Goal: Complete application form: Complete application form

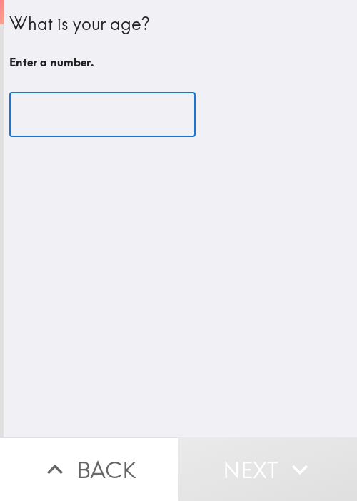
click at [111, 122] on input "number" at bounding box center [102, 115] width 186 height 44
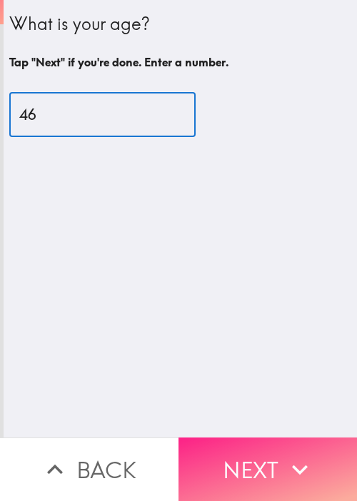
type input "46"
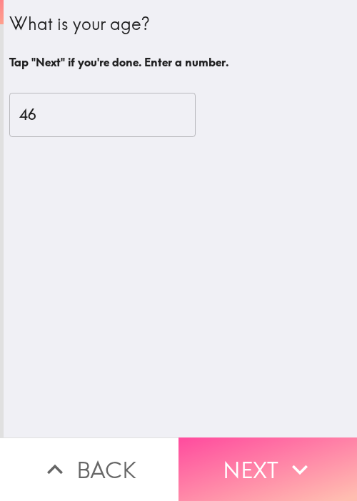
click at [311, 443] on button "Next" at bounding box center [267, 469] width 178 height 64
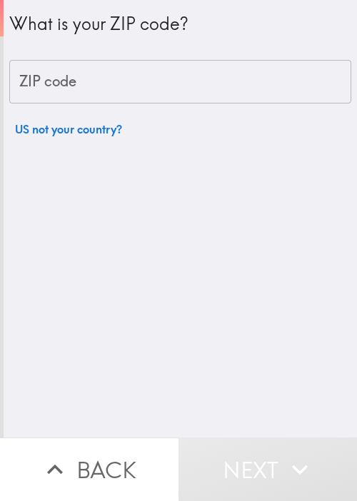
drag, startPoint x: 328, startPoint y: 204, endPoint x: 273, endPoint y: 178, distance: 61.6
click at [329, 204] on div "What is your ZIP code? ZIP code ZIP code US not your country?" at bounding box center [180, 218] width 353 height 437
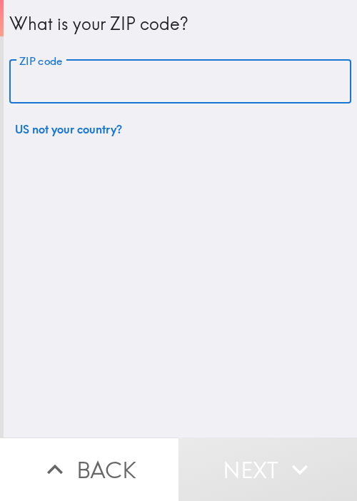
click at [171, 98] on input "ZIP code" at bounding box center [180, 82] width 342 height 44
paste input "11801"
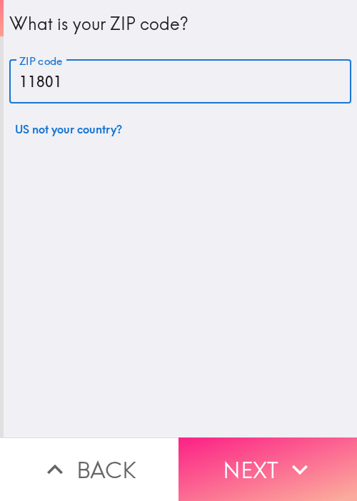
type input "11801"
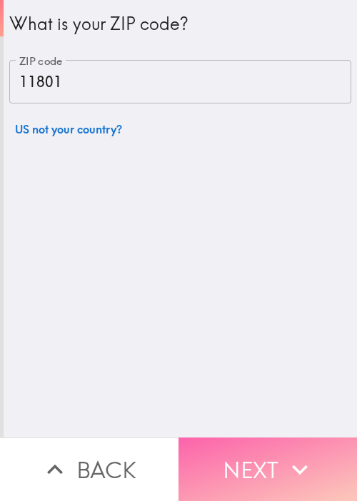
click at [305, 461] on icon "button" at bounding box center [299, 469] width 31 height 31
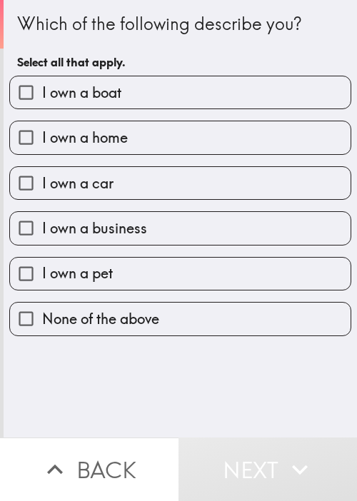
click at [296, 374] on div "Which of the following describe you? Select all that apply. I own a boat I own …" at bounding box center [180, 218] width 353 height 437
click at [151, 83] on label "I own a boat" at bounding box center [180, 92] width 340 height 32
click at [42, 83] on input "I own a boat" at bounding box center [26, 92] width 32 height 32
checkbox input "true"
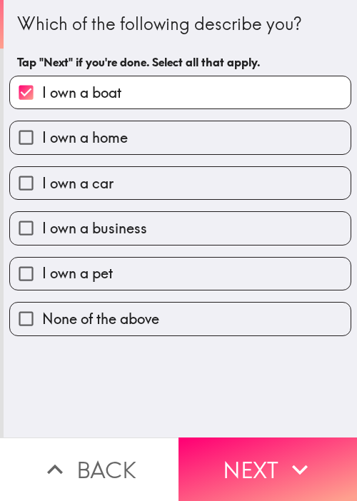
click at [123, 141] on span "I own a home" at bounding box center [85, 138] width 86 height 20
click at [42, 141] on input "I own a home" at bounding box center [26, 137] width 32 height 32
checkbox input "true"
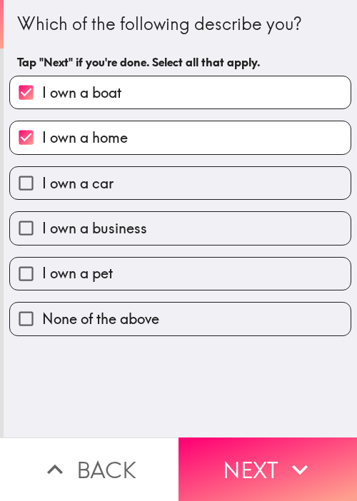
click at [101, 186] on span "I own a car" at bounding box center [77, 183] width 71 height 20
click at [42, 186] on input "I own a car" at bounding box center [26, 183] width 32 height 32
checkbox input "true"
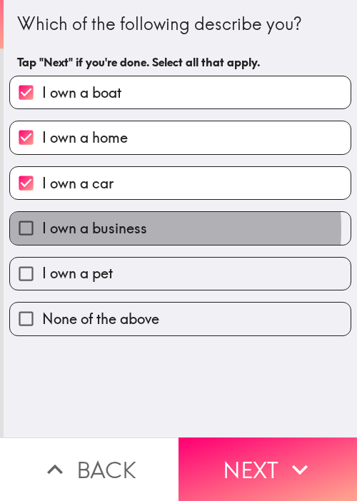
drag, startPoint x: 103, startPoint y: 228, endPoint x: 117, endPoint y: 265, distance: 39.8
click at [103, 229] on span "I own a business" at bounding box center [94, 228] width 105 height 20
click at [42, 229] on input "I own a business" at bounding box center [26, 228] width 32 height 32
checkbox input "true"
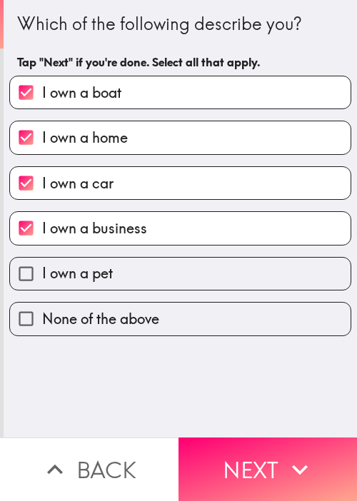
click at [119, 290] on div "None of the above" at bounding box center [174, 312] width 353 height 45
click at [190, 279] on label "I own a pet" at bounding box center [180, 274] width 340 height 32
click at [42, 279] on input "I own a pet" at bounding box center [26, 274] width 32 height 32
checkbox input "true"
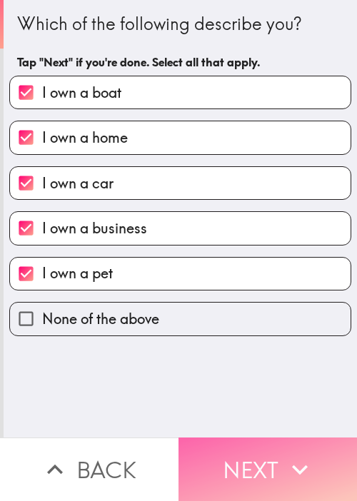
click at [284, 457] on icon "button" at bounding box center [299, 469] width 31 height 31
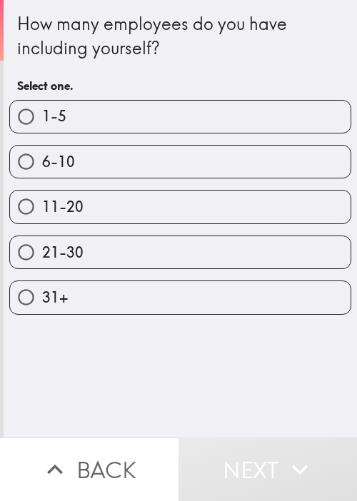
click at [298, 389] on div "How many employees do you have including yourself? Select one. 1-5 6-10 11-20 2…" at bounding box center [180, 218] width 353 height 437
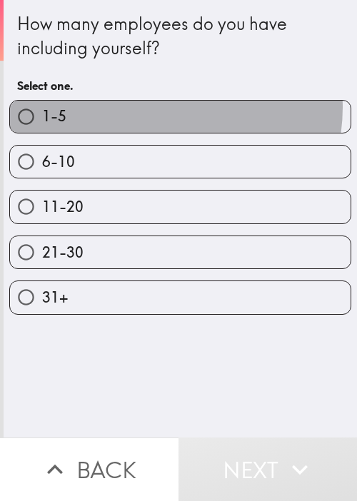
click at [152, 107] on label "1-5" at bounding box center [180, 117] width 340 height 32
click at [42, 107] on input "1-5" at bounding box center [26, 117] width 32 height 32
radio input "true"
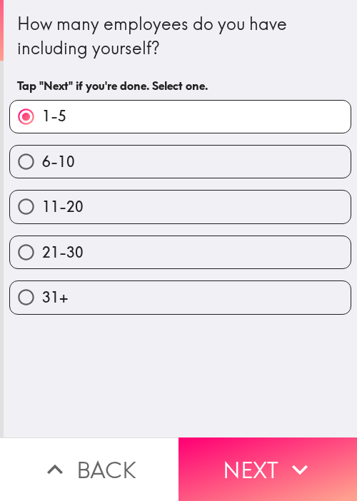
click at [260, 455] on button "Next" at bounding box center [267, 469] width 178 height 64
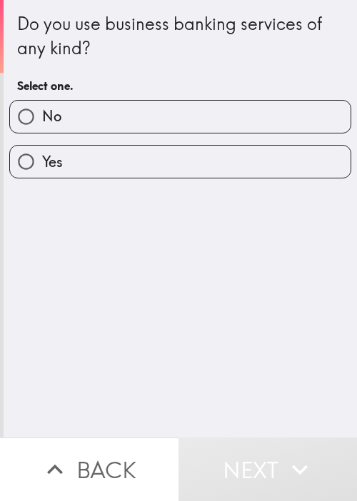
click at [328, 289] on div "Do you use business banking services of any kind? Select one. No Yes" at bounding box center [180, 218] width 353 height 437
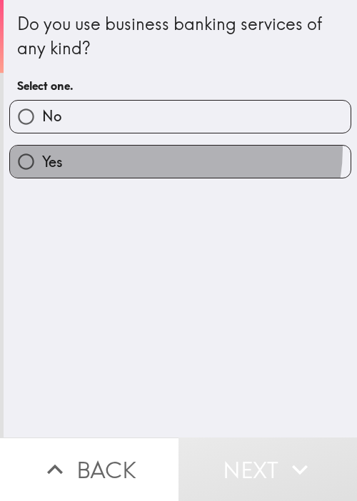
drag, startPoint x: 159, startPoint y: 150, endPoint x: 174, endPoint y: 170, distance: 25.0
click at [158, 152] on label "Yes" at bounding box center [180, 162] width 340 height 32
click at [42, 152] on input "Yes" at bounding box center [26, 162] width 32 height 32
radio input "true"
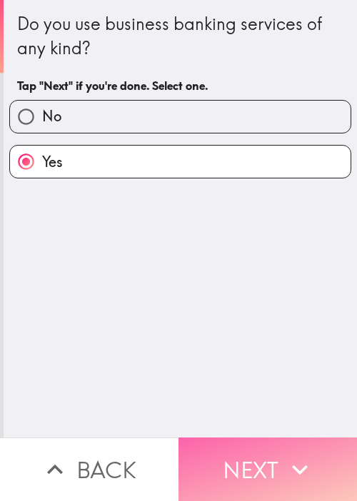
click at [259, 437] on button "Next" at bounding box center [267, 469] width 178 height 64
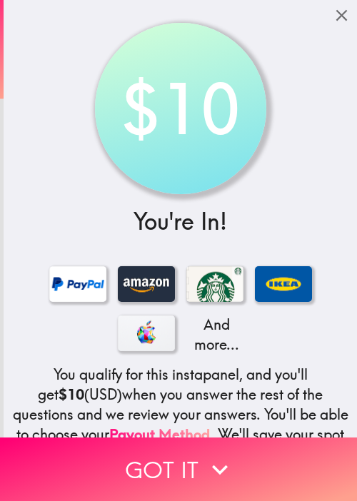
click at [263, 78] on div "$10 You're In! And more... You qualify for this instapanel, and you'll get $10 …" at bounding box center [180, 299] width 353 height 599
click at [284, 130] on div "$10 You're In! And more... You qualify for this instapanel, and you'll get $10 …" at bounding box center [180, 299] width 353 height 599
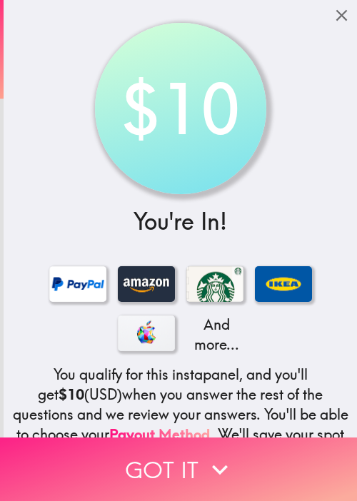
click at [188, 462] on button "Got it" at bounding box center [178, 469] width 357 height 64
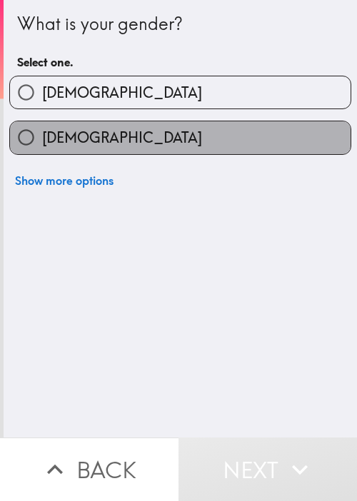
click at [293, 128] on label "[DEMOGRAPHIC_DATA]" at bounding box center [180, 137] width 340 height 32
click at [42, 128] on input "[DEMOGRAPHIC_DATA]" at bounding box center [26, 137] width 32 height 32
radio input "true"
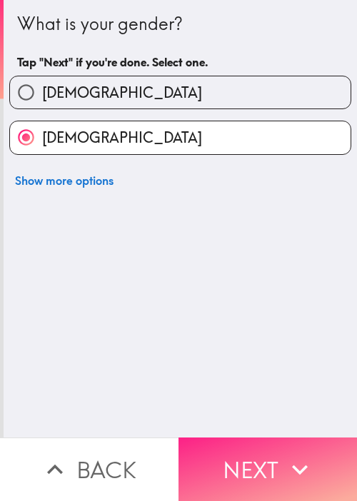
click at [274, 459] on button "Next" at bounding box center [267, 469] width 178 height 64
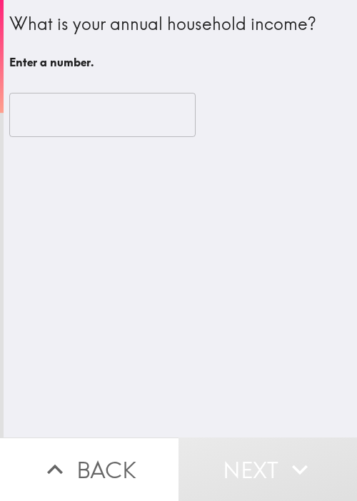
drag, startPoint x: 206, startPoint y: 352, endPoint x: 174, endPoint y: 300, distance: 60.8
click at [208, 349] on div "What is your annual household income? Enter a number. ​" at bounding box center [180, 218] width 353 height 437
click at [106, 136] on input "number" at bounding box center [102, 115] width 186 height 44
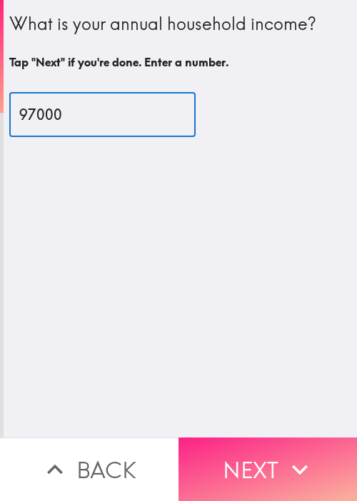
type input "97000"
click at [235, 455] on button "Next" at bounding box center [267, 469] width 178 height 64
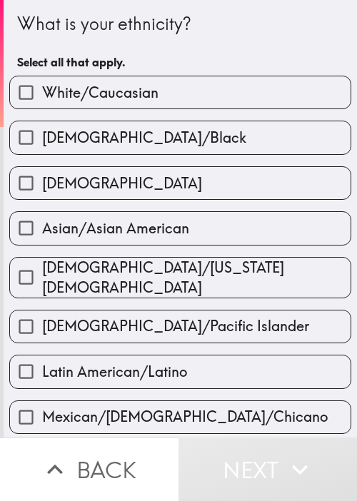
click at [203, 343] on div "Latin American/Latino" at bounding box center [174, 365] width 353 height 45
click at [202, 365] on label "Latin American/Latino" at bounding box center [180, 371] width 340 height 32
click at [42, 365] on input "Latin American/Latino" at bounding box center [26, 371] width 32 height 32
checkbox input "true"
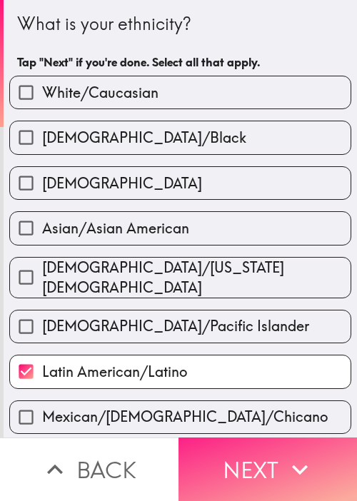
click at [248, 450] on button "Next" at bounding box center [267, 469] width 178 height 64
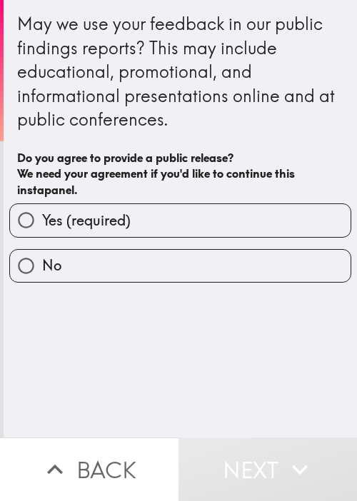
drag, startPoint x: 216, startPoint y: 226, endPoint x: 203, endPoint y: 233, distance: 15.3
click at [216, 226] on label "Yes (required)" at bounding box center [180, 220] width 340 height 32
click at [42, 226] on input "Yes (required)" at bounding box center [26, 220] width 32 height 32
radio input "true"
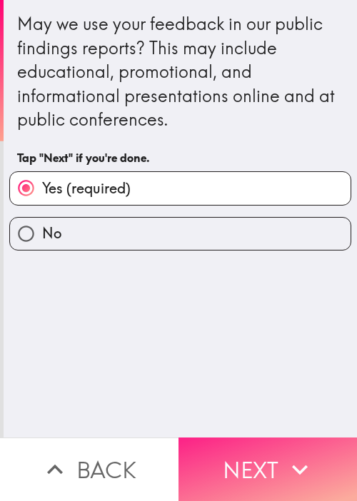
click at [284, 460] on icon "button" at bounding box center [299, 469] width 31 height 31
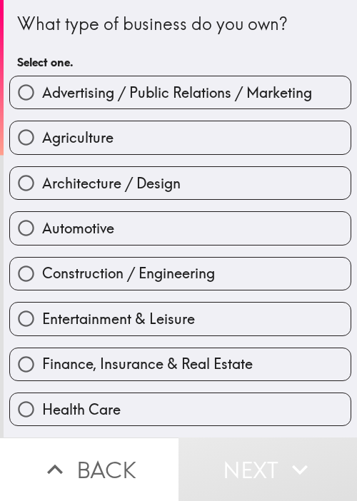
click at [126, 206] on div "Automotive" at bounding box center [174, 222] width 353 height 45
click at [132, 220] on label "Automotive" at bounding box center [180, 228] width 340 height 32
click at [42, 220] on input "Automotive" at bounding box center [26, 228] width 32 height 32
radio input "true"
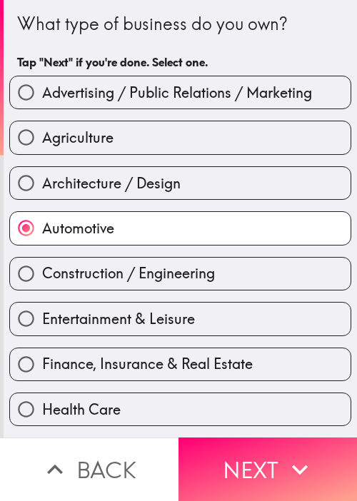
drag, startPoint x: 238, startPoint y: 443, endPoint x: 226, endPoint y: 425, distance: 21.2
click at [240, 443] on button "Next" at bounding box center [267, 469] width 178 height 64
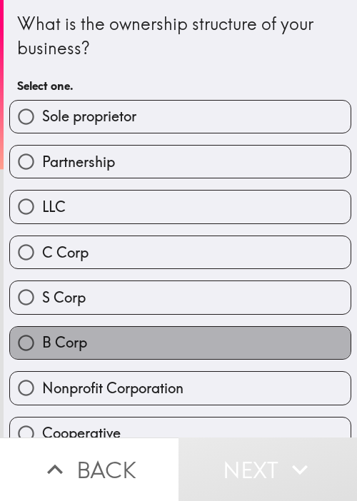
click at [195, 354] on label "B Corp" at bounding box center [180, 343] width 340 height 32
click at [42, 354] on input "B Corp" at bounding box center [26, 343] width 32 height 32
radio input "true"
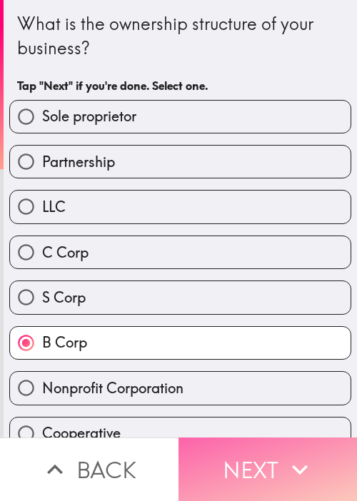
click at [240, 446] on button "Next" at bounding box center [267, 469] width 178 height 64
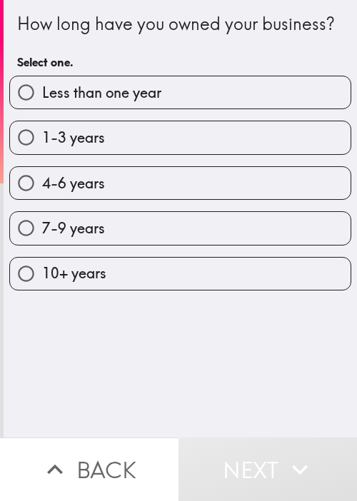
drag, startPoint x: 234, startPoint y: 402, endPoint x: 228, endPoint y: 350, distance: 52.4
click at [235, 395] on div "How long have you owned your business? Select one. Less than one year 1-3 years…" at bounding box center [180, 218] width 353 height 437
click at [172, 244] on label "7-9 years" at bounding box center [180, 228] width 340 height 32
click at [42, 244] on input "7-9 years" at bounding box center [26, 228] width 32 height 32
radio input "true"
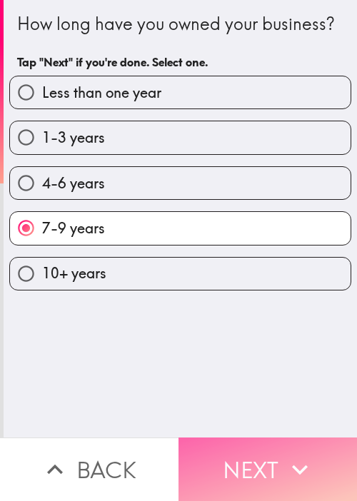
drag, startPoint x: 292, startPoint y: 452, endPoint x: 250, endPoint y: 438, distance: 44.2
click at [290, 454] on icon "button" at bounding box center [299, 469] width 31 height 31
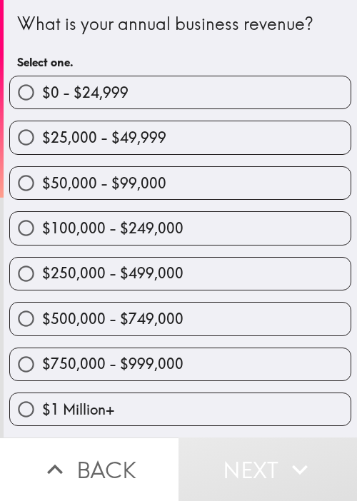
click at [245, 318] on label "$500,000 - $749,000" at bounding box center [180, 319] width 340 height 32
click at [42, 318] on input "$500,000 - $749,000" at bounding box center [26, 319] width 32 height 32
radio input "true"
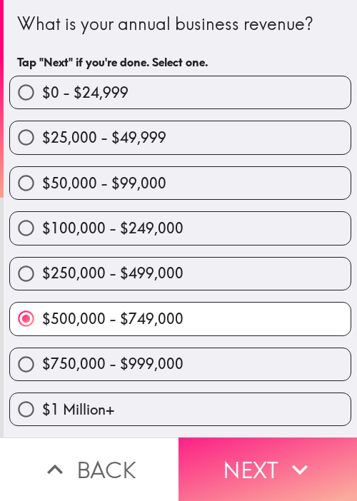
click at [268, 462] on button "Next" at bounding box center [267, 469] width 178 height 64
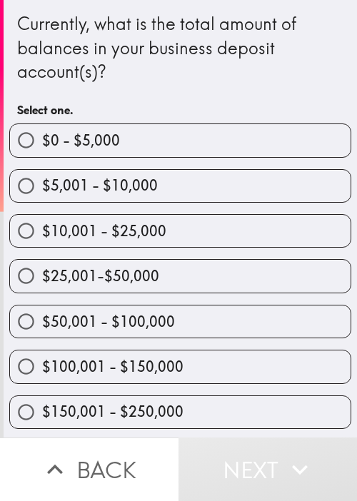
click at [243, 290] on label "$25,001-$50,000" at bounding box center [180, 276] width 340 height 32
click at [42, 290] on input "$25,001-$50,000" at bounding box center [26, 276] width 32 height 32
radio input "true"
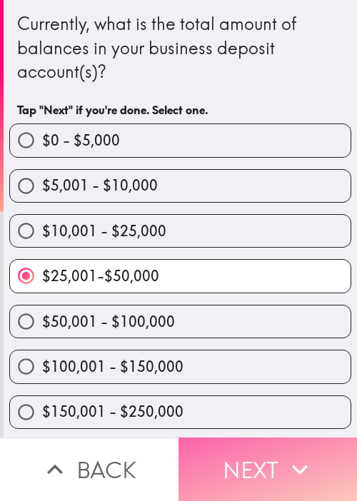
click at [253, 461] on button "Next" at bounding box center [267, 469] width 178 height 64
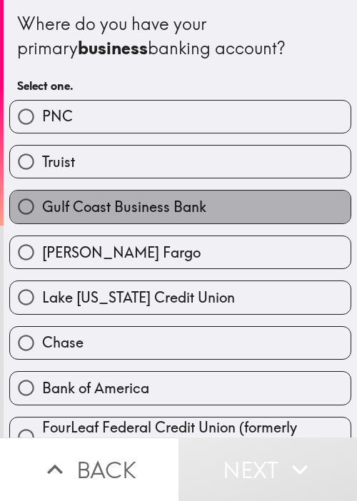
click at [306, 193] on label "Gulf Coast Business Bank" at bounding box center [180, 207] width 340 height 32
click at [42, 193] on input "Gulf Coast Business Bank" at bounding box center [26, 207] width 32 height 32
radio input "true"
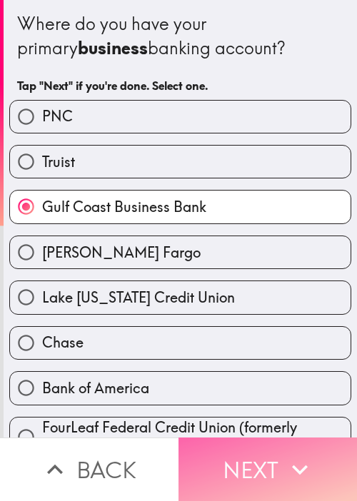
click at [270, 470] on button "Next" at bounding box center [267, 469] width 178 height 64
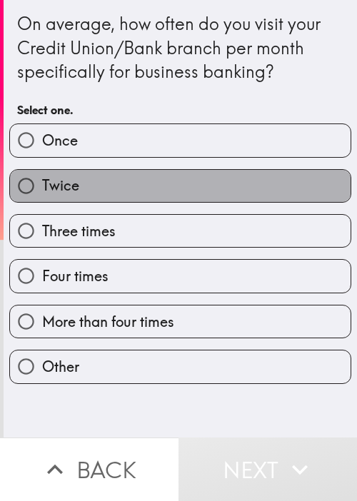
click at [258, 200] on label "Twice" at bounding box center [180, 186] width 340 height 32
click at [42, 200] on input "Twice" at bounding box center [26, 186] width 32 height 32
radio input "true"
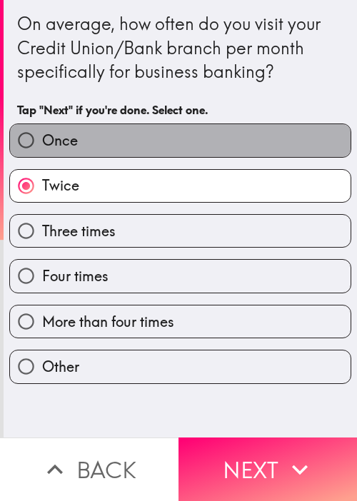
click at [267, 141] on label "Once" at bounding box center [180, 140] width 340 height 32
click at [42, 141] on input "Once" at bounding box center [26, 140] width 32 height 32
radio input "true"
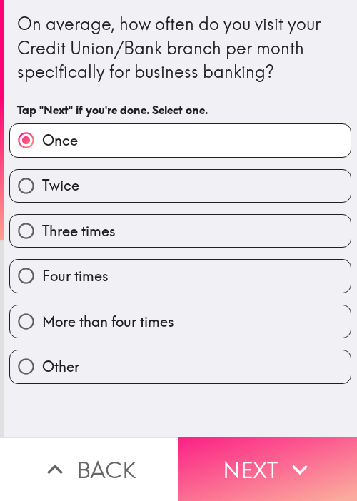
click at [256, 449] on button "Next" at bounding box center [267, 469] width 178 height 64
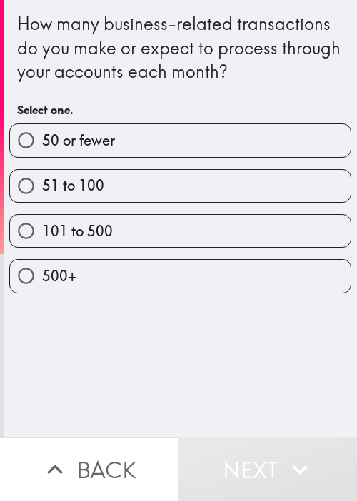
click at [280, 370] on div "How many business-related transactions do you make or expect to process through…" at bounding box center [180, 218] width 353 height 437
click at [211, 248] on div "500+" at bounding box center [174, 270] width 353 height 45
click at [209, 231] on label "101 to 500" at bounding box center [180, 231] width 340 height 32
click at [42, 231] on input "101 to 500" at bounding box center [26, 231] width 32 height 32
radio input "true"
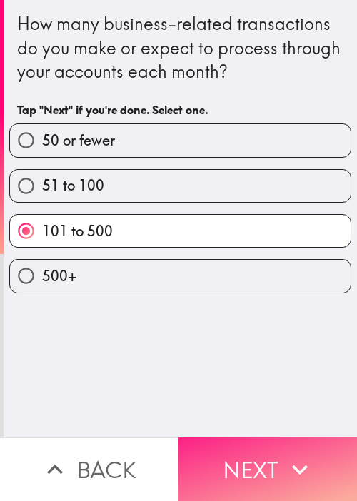
drag, startPoint x: 288, startPoint y: 443, endPoint x: 233, endPoint y: 429, distance: 56.8
click at [288, 443] on button "Next" at bounding box center [267, 469] width 178 height 64
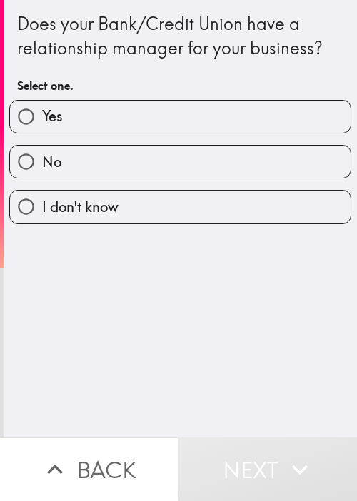
drag, startPoint x: 143, startPoint y: 338, endPoint x: 131, endPoint y: 239, distance: 99.2
click at [146, 335] on div "Does your Bank/Credit Union have a relationship manager for your business? Sele…" at bounding box center [180, 218] width 353 height 437
click at [132, 126] on label "Yes" at bounding box center [180, 117] width 340 height 32
click at [42, 126] on input "Yes" at bounding box center [26, 117] width 32 height 32
radio input "true"
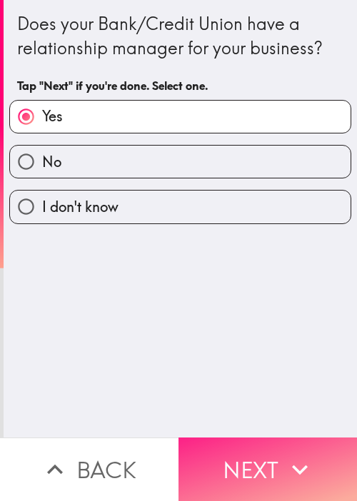
click at [245, 457] on button "Next" at bounding box center [267, 469] width 178 height 64
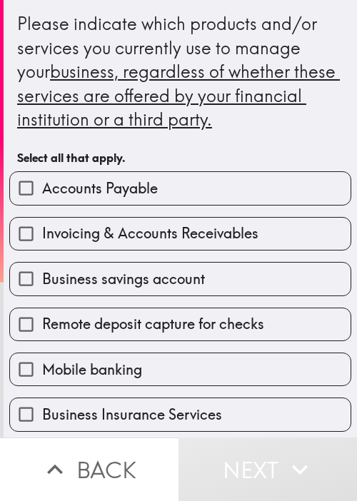
click at [308, 286] on label "Business savings account" at bounding box center [180, 279] width 340 height 32
click at [42, 286] on input "Business savings account" at bounding box center [26, 279] width 32 height 32
checkbox input "true"
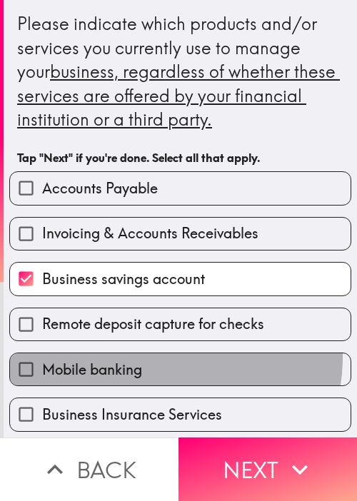
click at [167, 357] on label "Mobile banking" at bounding box center [180, 369] width 340 height 32
click at [42, 357] on input "Mobile banking" at bounding box center [26, 369] width 32 height 32
checkbox input "true"
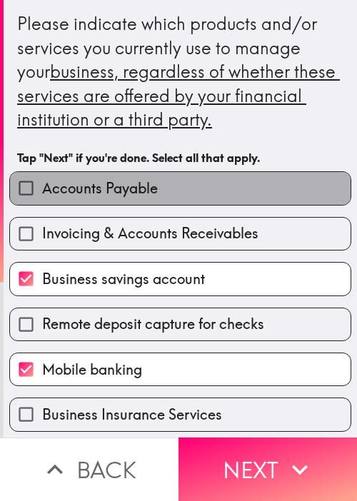
click at [210, 185] on label "Accounts Payable" at bounding box center [180, 188] width 340 height 32
click at [42, 185] on input "Accounts Payable" at bounding box center [26, 188] width 32 height 32
checkbox input "true"
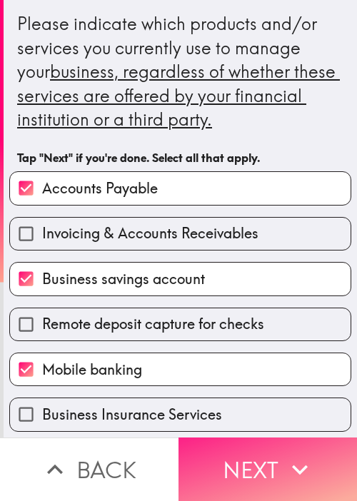
click at [277, 463] on button "Next" at bounding box center [267, 469] width 178 height 64
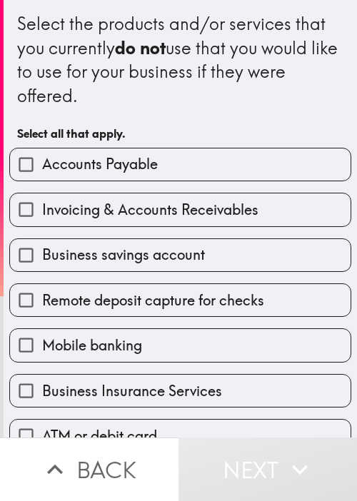
click at [265, 235] on div "Business savings account" at bounding box center [174, 249] width 353 height 45
click at [254, 259] on label "Business savings account" at bounding box center [180, 255] width 340 height 32
click at [42, 259] on input "Business savings account" at bounding box center [26, 255] width 32 height 32
checkbox input "true"
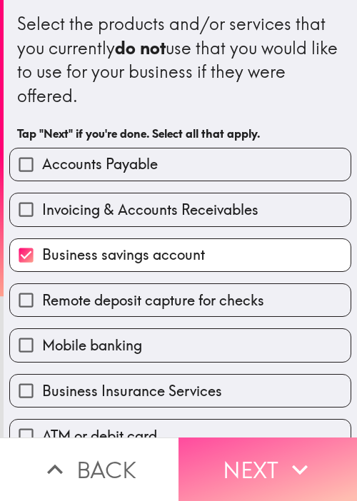
drag, startPoint x: 275, startPoint y: 445, endPoint x: 186, endPoint y: 392, distance: 103.7
click at [275, 445] on button "Next" at bounding box center [267, 469] width 178 height 64
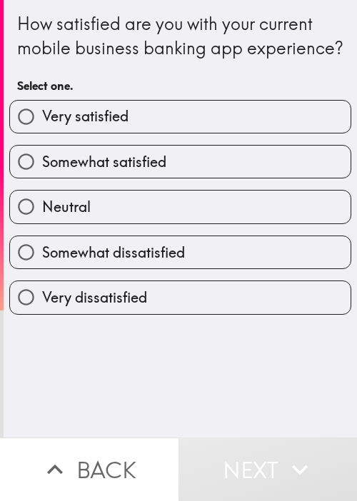
click at [273, 380] on div "How satisfied are you with your current mobile business banking app experience?…" at bounding box center [180, 218] width 353 height 437
click at [196, 258] on label "Somewhat dissatisfied" at bounding box center [180, 252] width 340 height 32
click at [42, 258] on input "Somewhat dissatisfied" at bounding box center [26, 252] width 32 height 32
radio input "true"
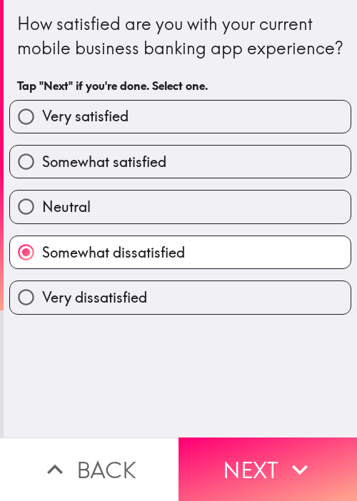
drag, startPoint x: 214, startPoint y: 183, endPoint x: 240, endPoint y: 206, distance: 34.4
click at [214, 178] on label "Somewhat satisfied" at bounding box center [180, 162] width 340 height 32
click at [42, 178] on input "Somewhat satisfied" at bounding box center [26, 162] width 32 height 32
radio input "true"
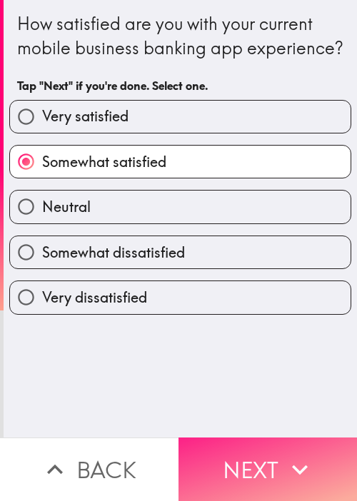
click at [277, 452] on button "Next" at bounding box center [267, 469] width 178 height 64
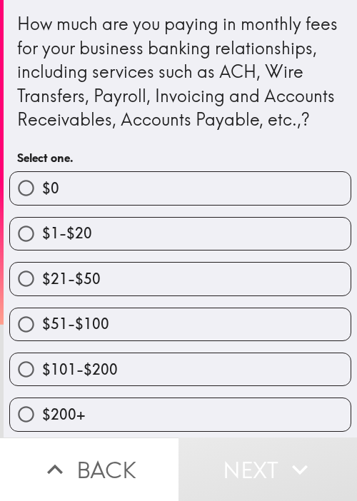
click at [282, 248] on label "$1-$20" at bounding box center [180, 234] width 340 height 32
click at [42, 248] on input "$1-$20" at bounding box center [26, 234] width 32 height 32
radio input "true"
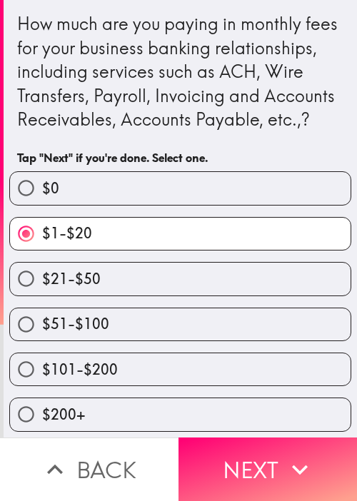
click at [197, 332] on label "$51-$100" at bounding box center [180, 324] width 340 height 32
click at [42, 332] on input "$51-$100" at bounding box center [26, 324] width 32 height 32
radio input "true"
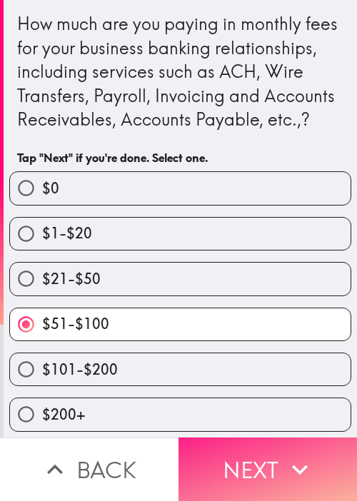
click at [267, 469] on button "Next" at bounding box center [267, 469] width 178 height 64
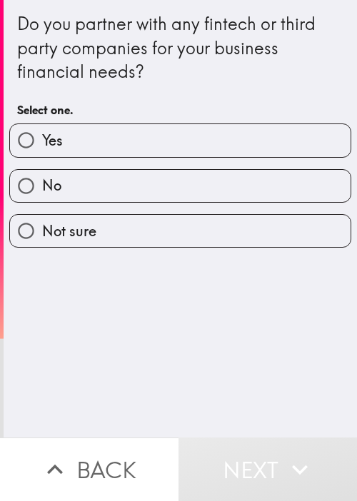
drag, startPoint x: 306, startPoint y: 338, endPoint x: 255, endPoint y: 228, distance: 121.3
click at [308, 336] on div "Do you partner with any fintech or third party companies for your business fina…" at bounding box center [180, 218] width 353 height 437
click at [226, 156] on label "Yes" at bounding box center [180, 140] width 340 height 32
click at [42, 156] on input "Yes" at bounding box center [26, 140] width 32 height 32
radio input "true"
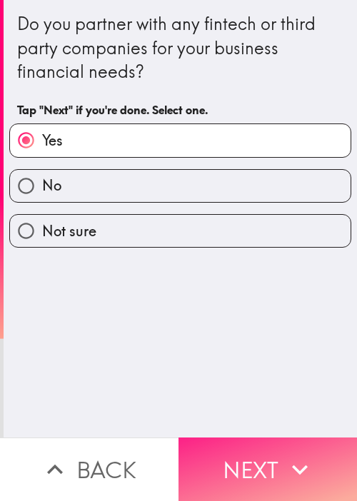
click at [277, 452] on button "Next" at bounding box center [267, 469] width 178 height 64
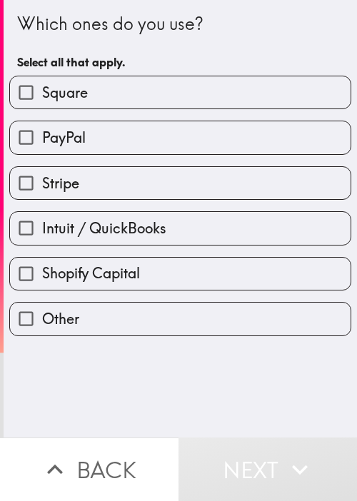
drag, startPoint x: 268, startPoint y: 364, endPoint x: 223, endPoint y: 284, distance: 91.7
click at [270, 363] on div "Which ones do you use? Select all that apply. Square PayPal Stripe Intuit / Qui…" at bounding box center [180, 218] width 353 height 437
click at [156, 196] on label "Stripe" at bounding box center [180, 183] width 340 height 32
click at [42, 196] on input "Stripe" at bounding box center [26, 183] width 32 height 32
checkbox input "true"
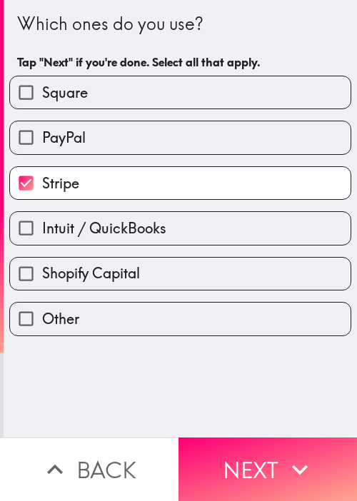
click at [148, 228] on span "Intuit / QuickBooks" at bounding box center [104, 228] width 124 height 20
click at [42, 228] on input "Intuit / QuickBooks" at bounding box center [26, 228] width 32 height 32
checkbox input "true"
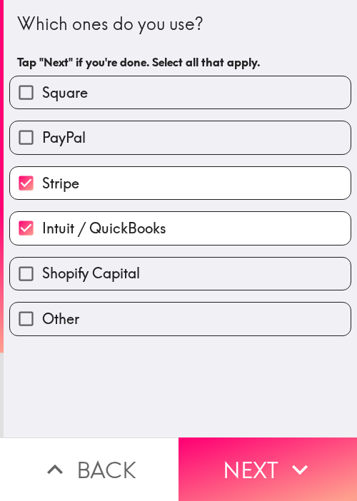
click at [175, 101] on label "Square" at bounding box center [180, 92] width 340 height 32
click at [42, 101] on input "Square" at bounding box center [26, 92] width 32 height 32
checkbox input "true"
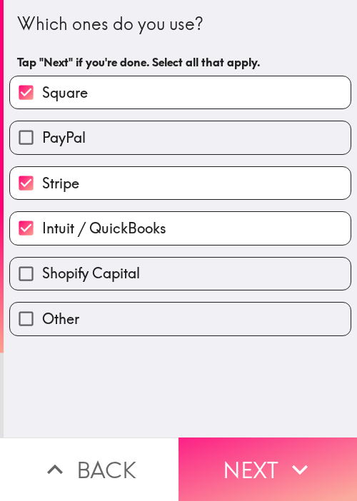
click at [273, 462] on button "Next" at bounding box center [267, 469] width 178 height 64
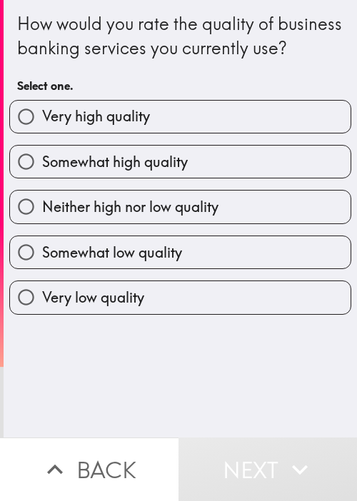
drag, startPoint x: 219, startPoint y: 178, endPoint x: 235, endPoint y: 220, distance: 45.2
click at [219, 178] on label "Somewhat high quality" at bounding box center [180, 162] width 340 height 32
click at [42, 178] on input "Somewhat high quality" at bounding box center [26, 162] width 32 height 32
radio input "true"
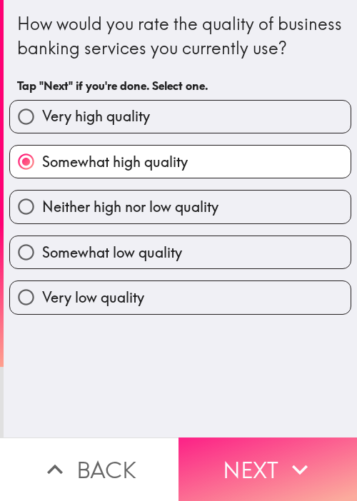
click at [297, 475] on button "Next" at bounding box center [267, 469] width 178 height 64
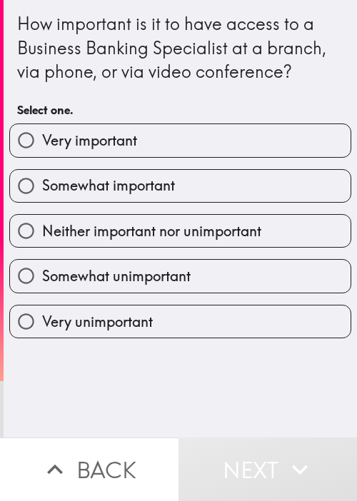
click at [151, 188] on span "Somewhat important" at bounding box center [108, 186] width 133 height 20
click at [42, 188] on input "Somewhat important" at bounding box center [26, 186] width 32 height 32
radio input "true"
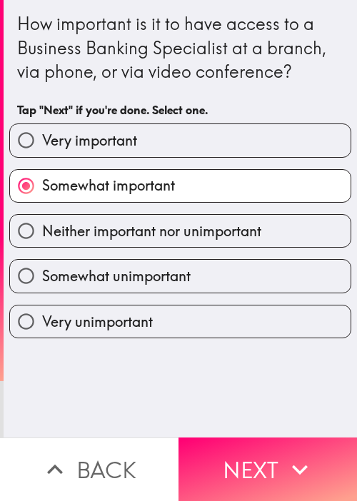
drag, startPoint x: 275, startPoint y: 440, endPoint x: 273, endPoint y: 420, distance: 20.1
click at [277, 442] on button "Next" at bounding box center [267, 469] width 178 height 64
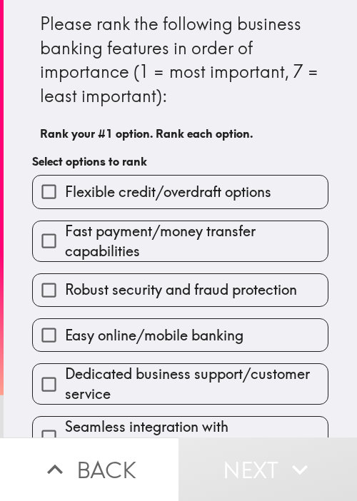
click at [205, 215] on div "Fast payment/money transfer capabilities" at bounding box center [175, 235] width 308 height 53
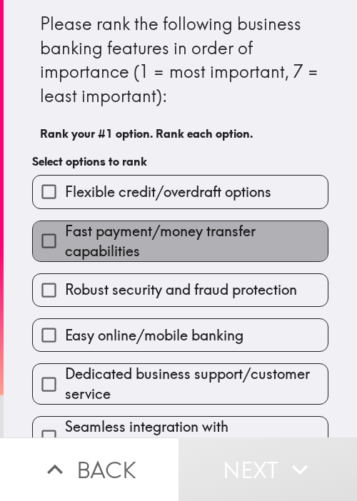
click at [181, 242] on span "Fast payment/money transfer capabilities" at bounding box center [196, 241] width 263 height 40
click at [65, 242] on input "Fast payment/money transfer capabilities" at bounding box center [49, 241] width 32 height 32
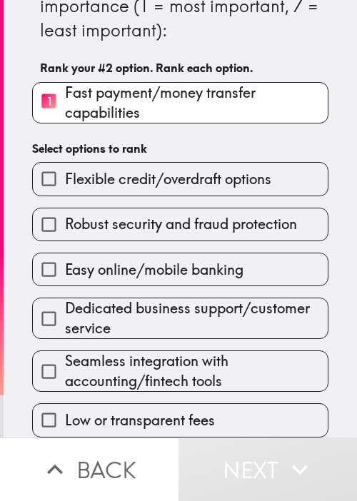
scroll to position [71, 0]
click at [172, 298] on span "Dedicated business support/customer service" at bounding box center [196, 318] width 263 height 40
click at [65, 303] on input "Dedicated business support/customer service" at bounding box center [49, 319] width 32 height 32
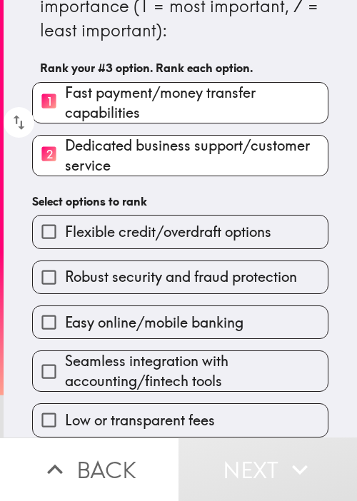
click at [197, 270] on span "Robust security and fraud protection" at bounding box center [181, 277] width 232 height 20
click at [65, 270] on input "Robust security and fraud protection" at bounding box center [49, 277] width 32 height 32
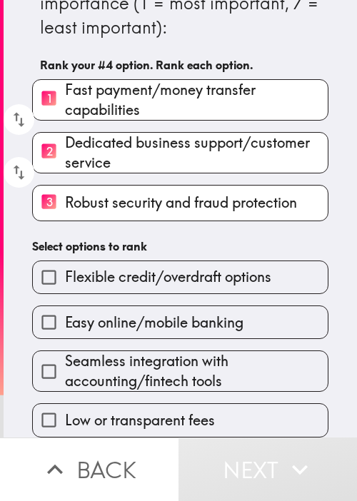
scroll to position [0, 0]
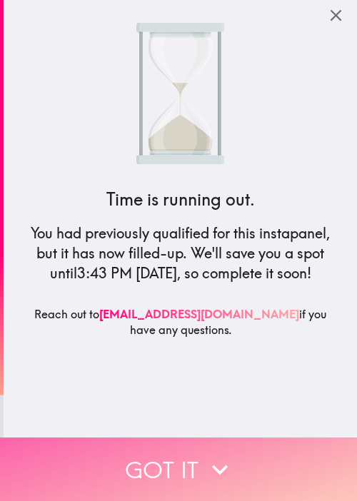
click at [194, 438] on button "Got it" at bounding box center [178, 469] width 357 height 64
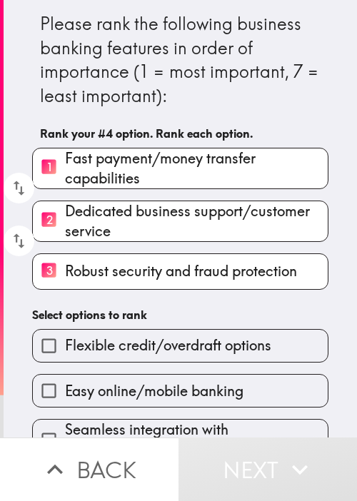
click at [194, 371] on div "Easy online/mobile banking" at bounding box center [175, 385] width 308 height 45
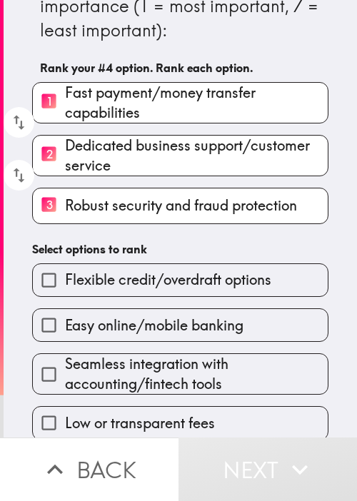
scroll to position [71, 0]
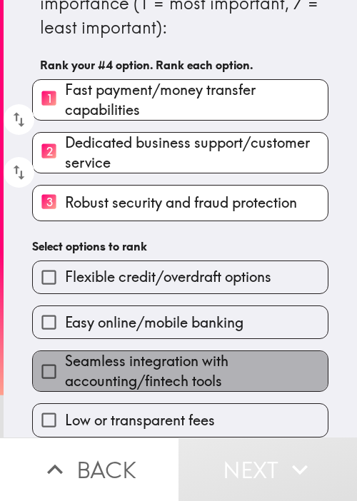
click at [200, 356] on span "Seamless integration with accounting/fintech tools" at bounding box center [196, 371] width 263 height 40
click at [65, 356] on input "Seamless integration with accounting/fintech tools" at bounding box center [49, 371] width 32 height 32
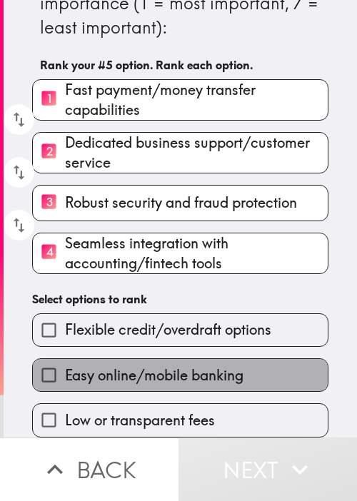
click at [179, 365] on span "Easy online/mobile banking" at bounding box center [154, 375] width 178 height 20
click at [65, 363] on input "Easy online/mobile banking" at bounding box center [49, 375] width 32 height 32
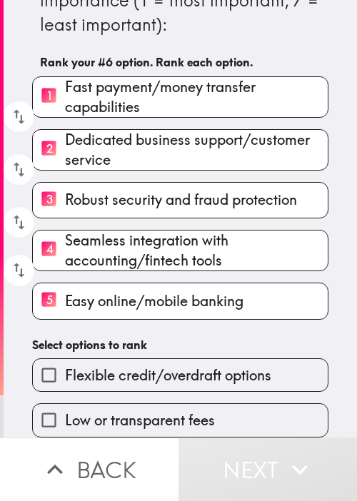
click at [190, 365] on span "Flexible credit/overdraft options" at bounding box center [168, 375] width 206 height 20
click at [65, 359] on input "Flexible credit/overdraft options" at bounding box center [49, 375] width 32 height 32
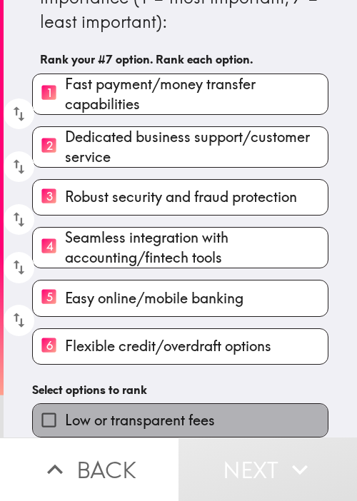
click at [199, 410] on span "Low or transparent fees" at bounding box center [140, 420] width 150 height 20
click at [65, 410] on input "Low or transparent fees" at bounding box center [49, 420] width 32 height 32
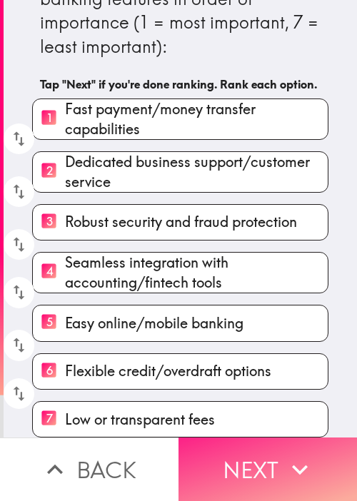
click at [265, 456] on button "Next" at bounding box center [267, 469] width 178 height 64
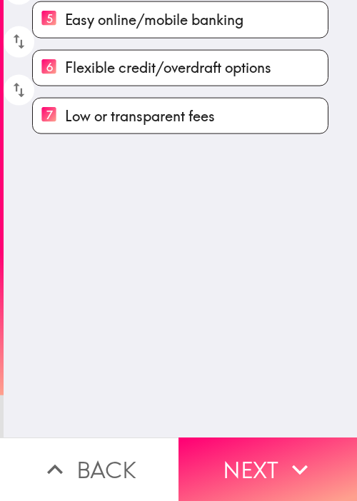
scroll to position [0, 0]
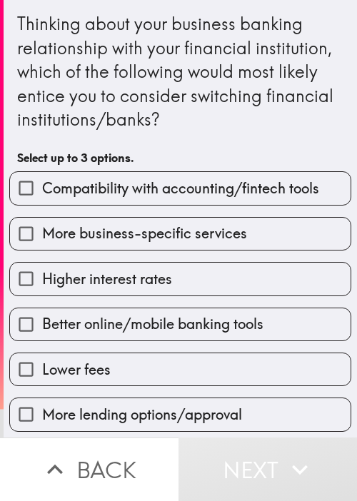
click at [161, 197] on span "Compatibility with accounting/fintech tools" at bounding box center [180, 188] width 277 height 20
click at [42, 197] on input "Compatibility with accounting/fintech tools" at bounding box center [26, 188] width 32 height 32
checkbox input "true"
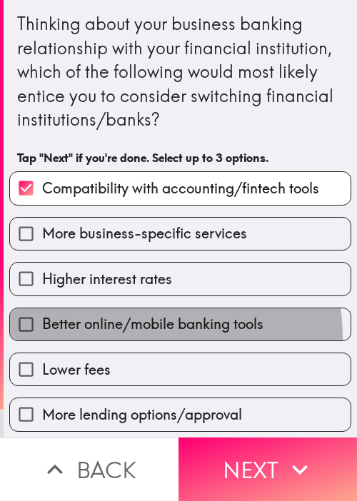
drag, startPoint x: 116, startPoint y: 338, endPoint x: 136, endPoint y: 336, distance: 20.0
click at [116, 338] on label "Better online/mobile banking tools" at bounding box center [180, 324] width 340 height 32
click at [42, 338] on input "Better online/mobile banking tools" at bounding box center [26, 324] width 32 height 32
checkbox input "true"
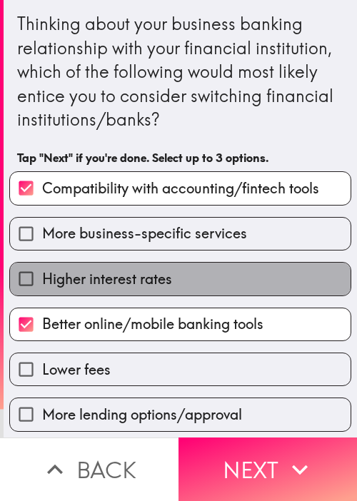
click at [186, 270] on label "Higher interest rates" at bounding box center [180, 279] width 340 height 32
click at [42, 270] on input "Higher interest rates" at bounding box center [26, 279] width 32 height 32
checkbox input "true"
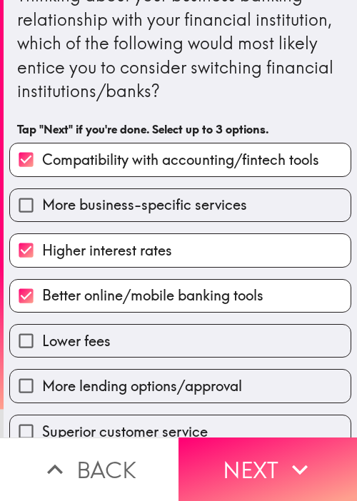
scroll to position [93, 0]
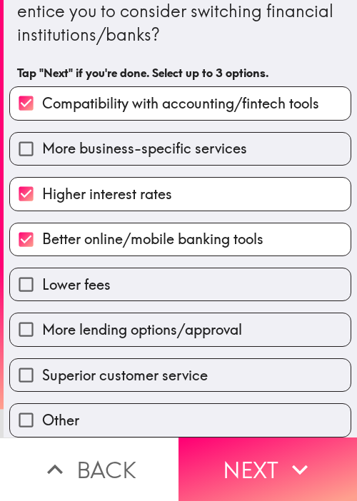
drag, startPoint x: 265, startPoint y: 446, endPoint x: 250, endPoint y: 429, distance: 23.2
click at [268, 446] on button "Next" at bounding box center [267, 469] width 178 height 64
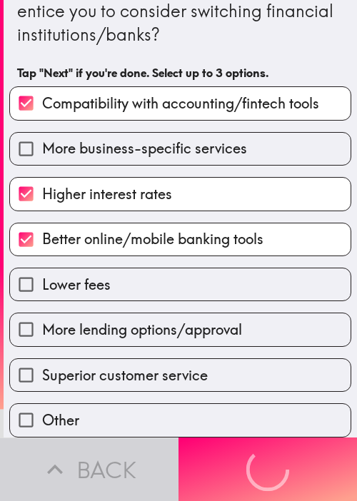
scroll to position [0, 0]
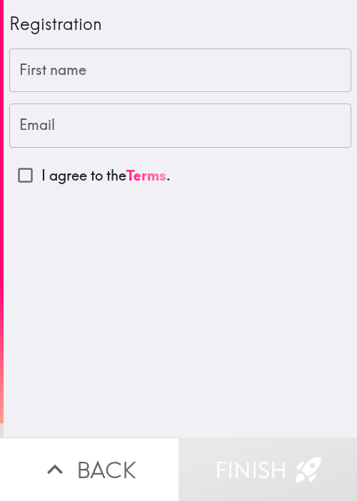
click at [118, 84] on input "First name" at bounding box center [180, 71] width 342 height 44
paste input "[PERSON_NAME]"
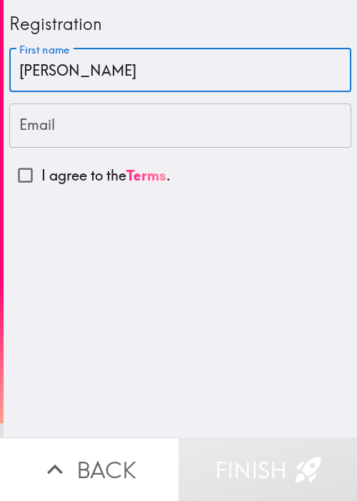
click at [173, 74] on input "[PERSON_NAME]" at bounding box center [180, 71] width 342 height 44
paste input "Eima"
type input "[PERSON_NAME]"
click at [86, 126] on input "Email" at bounding box center [180, 125] width 342 height 44
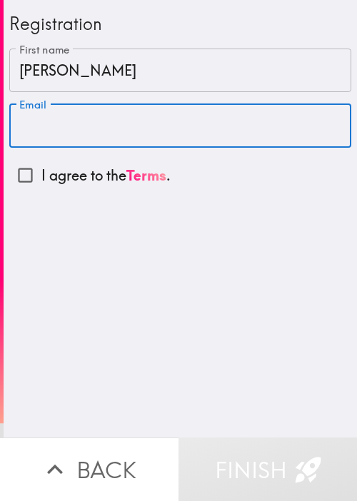
paste input "[EMAIL_ADDRESS][DOMAIN_NAME]"
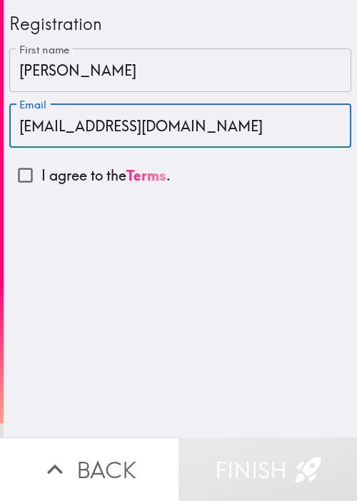
type input "[EMAIL_ADDRESS][DOMAIN_NAME]"
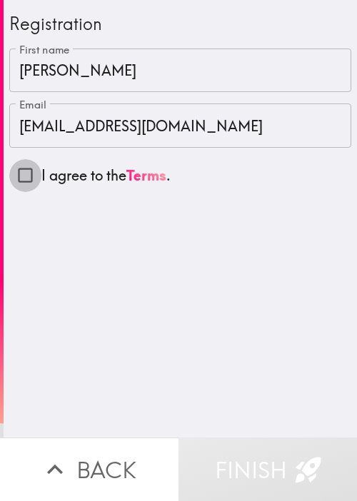
click at [22, 178] on input "I agree to the Terms ." at bounding box center [25, 175] width 32 height 32
checkbox input "true"
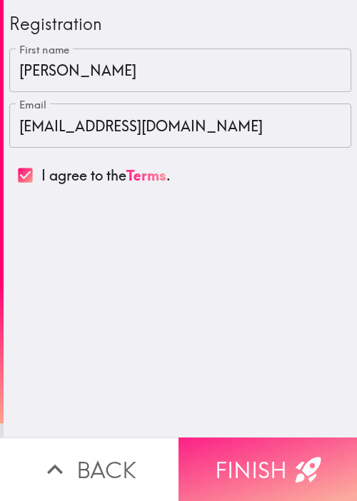
click at [214, 450] on button "Finish" at bounding box center [267, 469] width 178 height 64
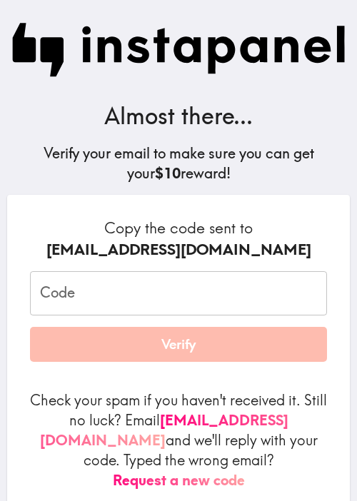
click at [77, 304] on input "Code" at bounding box center [178, 293] width 297 height 44
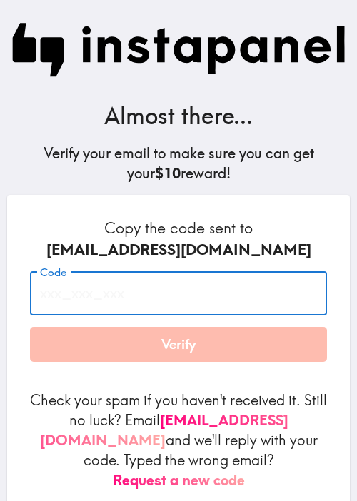
paste input "2MP_JBm_Rbj"
type input "2MP_JBm_Rbj"
click at [88, 231] on h6 "Copy the code sent to [EMAIL_ADDRESS][DOMAIN_NAME]" at bounding box center [178, 239] width 297 height 42
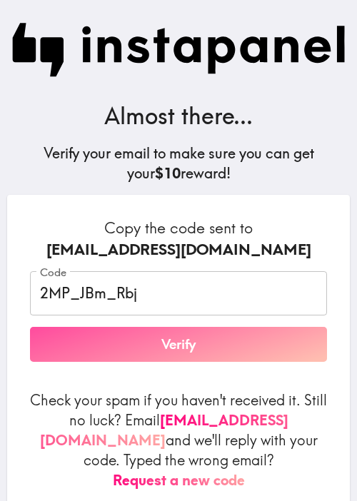
click at [203, 347] on button "Verify" at bounding box center [178, 345] width 297 height 36
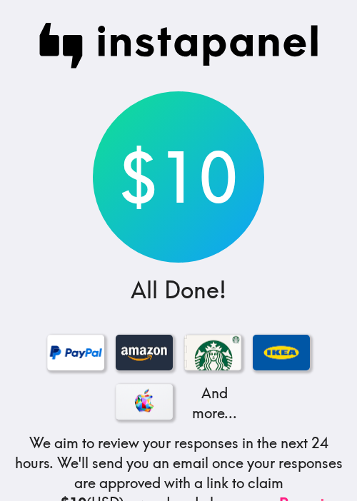
click at [56, 107] on div "$10 All Done! And more... We aim to review your responses in the next 24 hours.…" at bounding box center [178, 323] width 357 height 647
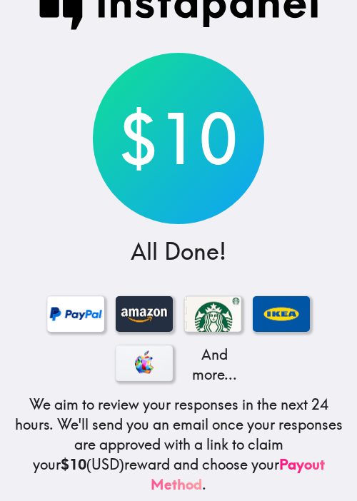
scroll to position [156, 0]
